Goal: Book appointment/travel/reservation

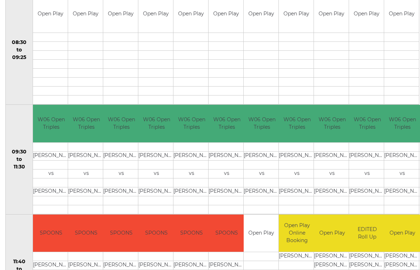
scroll to position [151, 0]
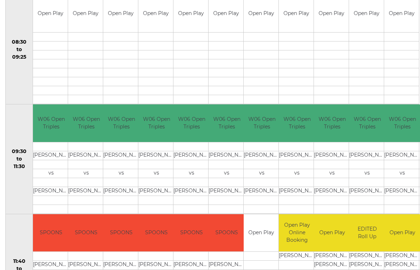
click at [414, 179] on td at bounding box center [402, 182] width 36 height 9
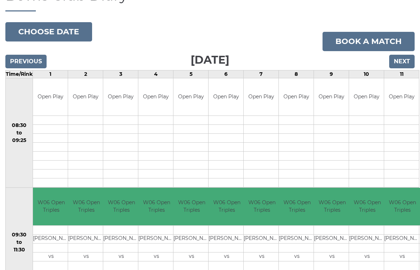
scroll to position [66, 0]
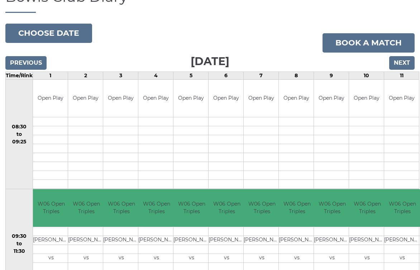
click at [403, 66] on input "Next" at bounding box center [401, 63] width 25 height 14
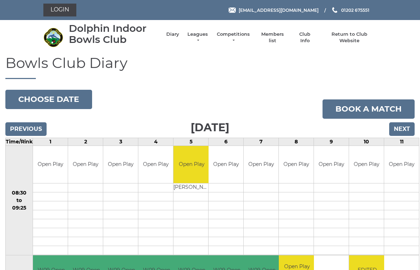
click at [403, 133] on input "Next" at bounding box center [401, 129] width 25 height 14
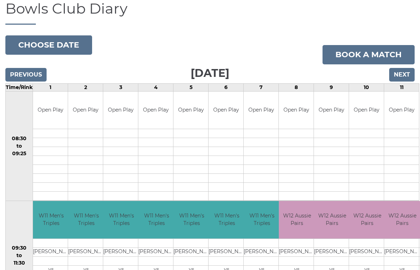
scroll to position [54, 0]
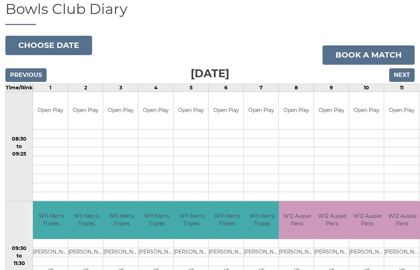
click at [407, 72] on input "Next" at bounding box center [401, 75] width 25 height 14
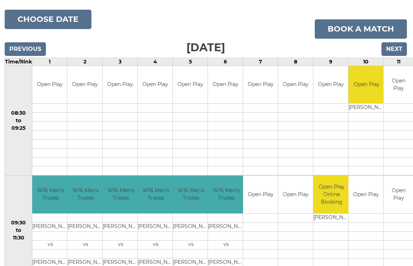
scroll to position [80, 1]
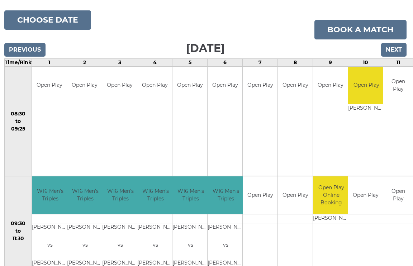
click at [397, 49] on input "Next" at bounding box center [393, 50] width 25 height 14
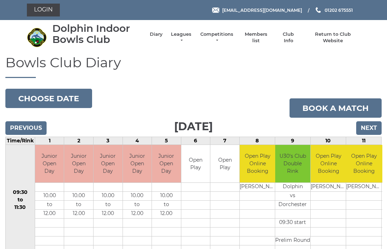
click at [377, 122] on input "Next" at bounding box center [368, 128] width 25 height 14
click at [373, 123] on input "Next" at bounding box center [368, 128] width 25 height 14
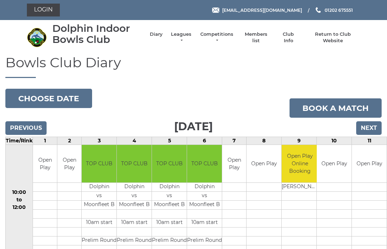
click at [369, 131] on input "Next" at bounding box center [368, 128] width 25 height 14
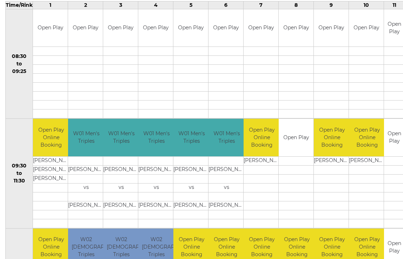
scroll to position [140, 0]
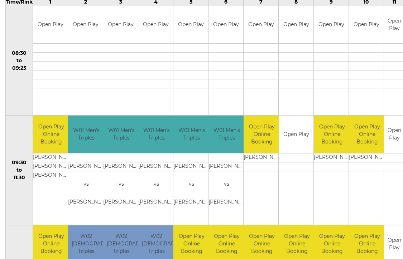
click at [384, 190] on td at bounding box center [394, 193] width 21 height 9
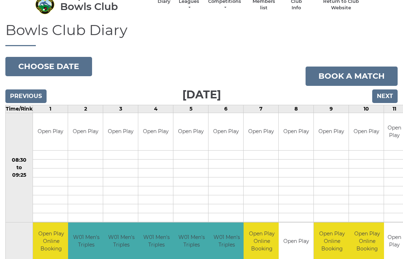
scroll to position [0, 0]
